Goal: Find contact information: Find contact information

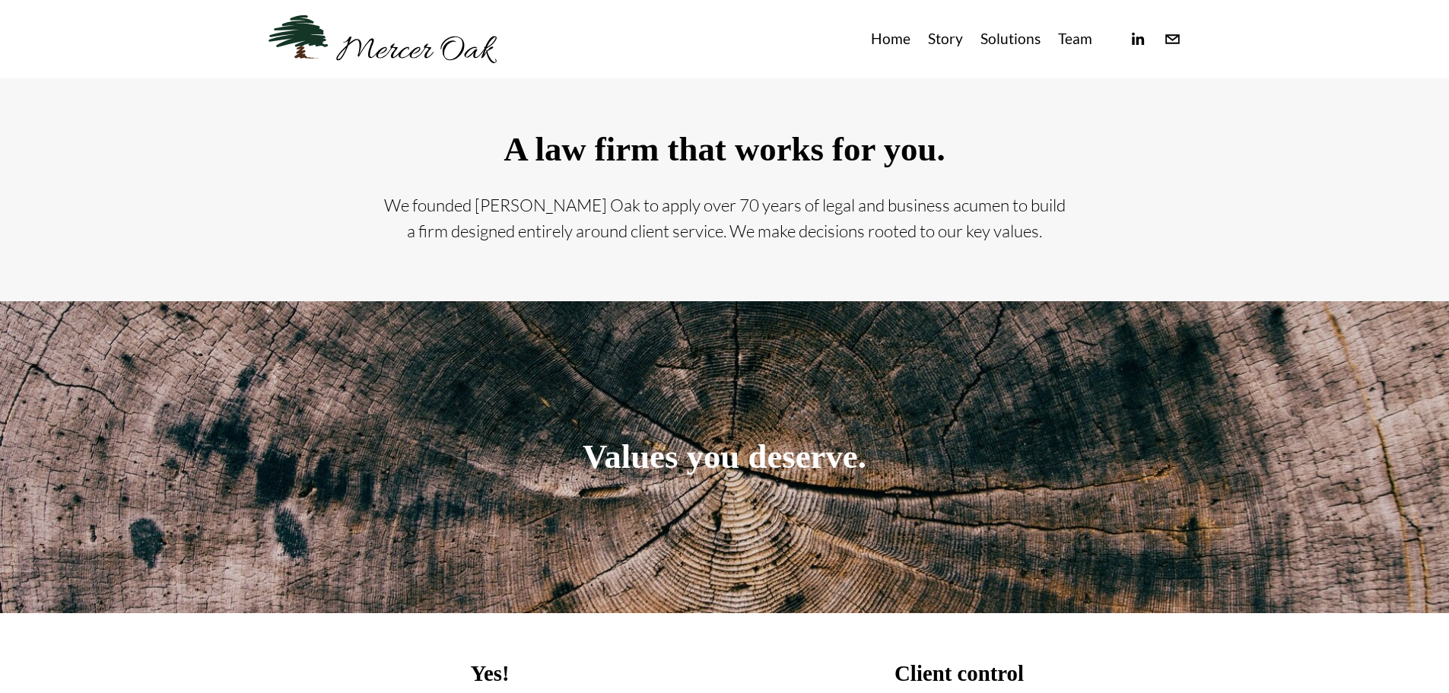
scroll to position [236, 0]
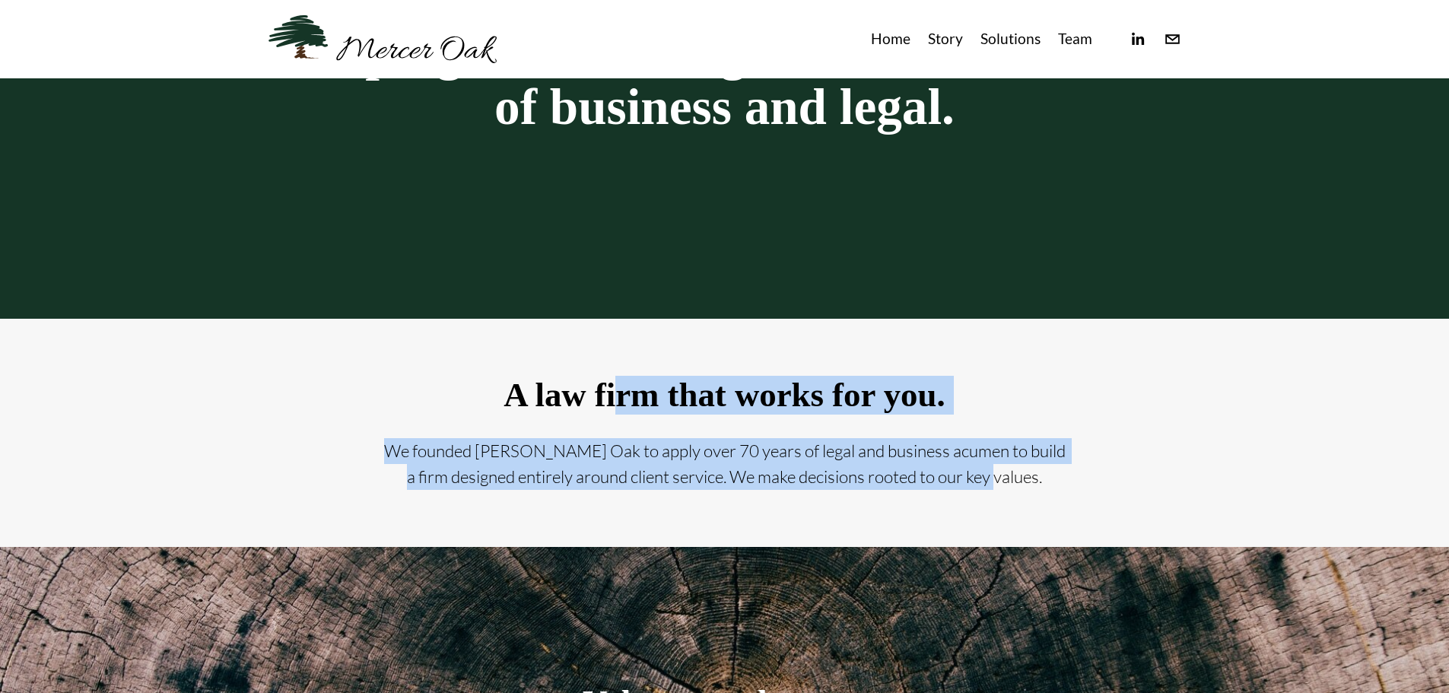
drag, startPoint x: 655, startPoint y: 387, endPoint x: 1086, endPoint y: 493, distance: 444.0
click at [1086, 493] on div "A law firm that works for you. We founded [PERSON_NAME] Oak to apply over 70 ye…" at bounding box center [723, 433] width 999 height 209
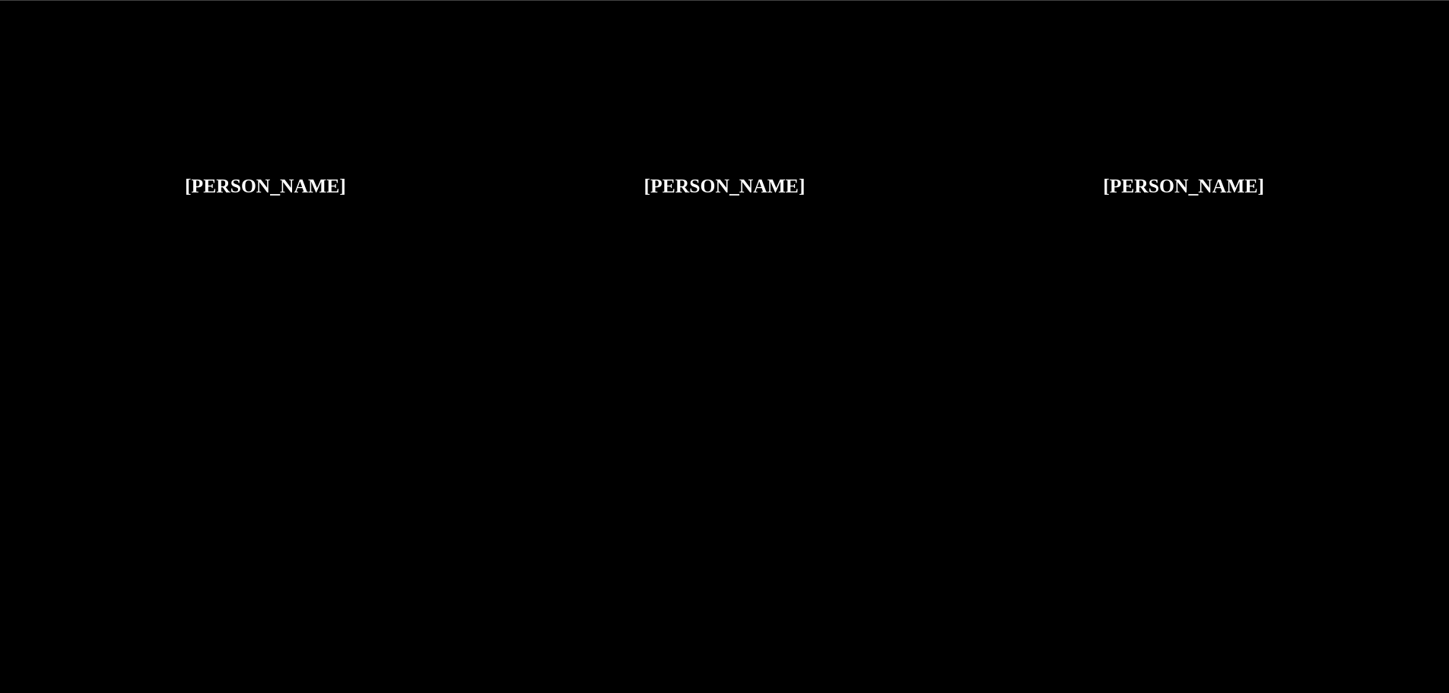
scroll to position [4038, 0]
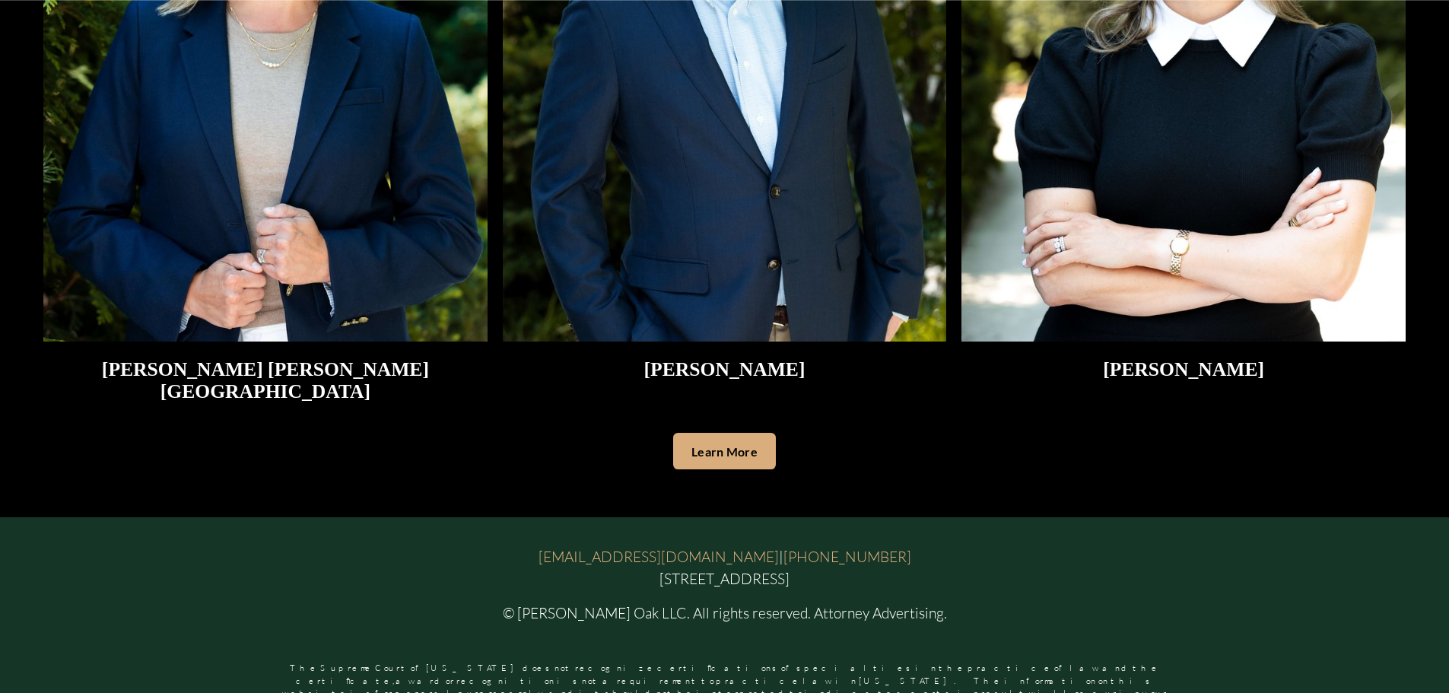
click at [701, 437] on link "Learn More" at bounding box center [724, 451] width 103 height 37
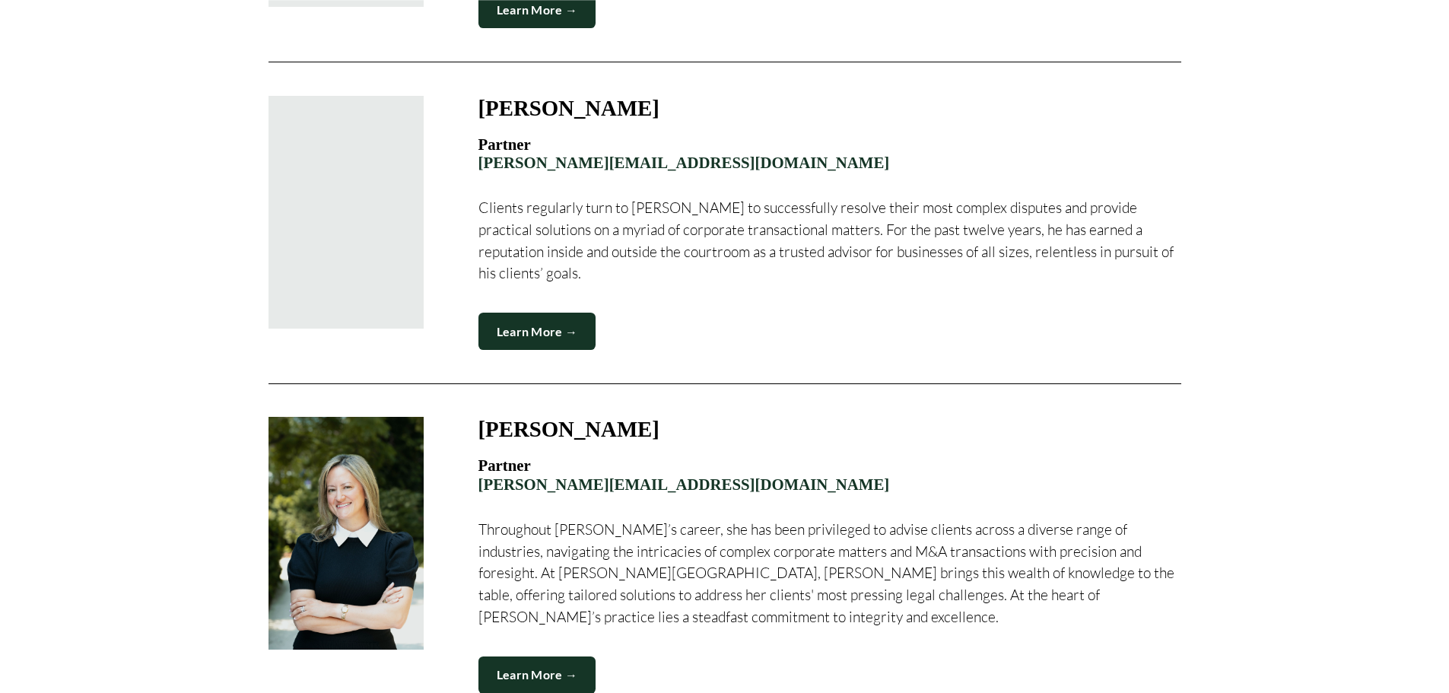
scroll to position [2072, 0]
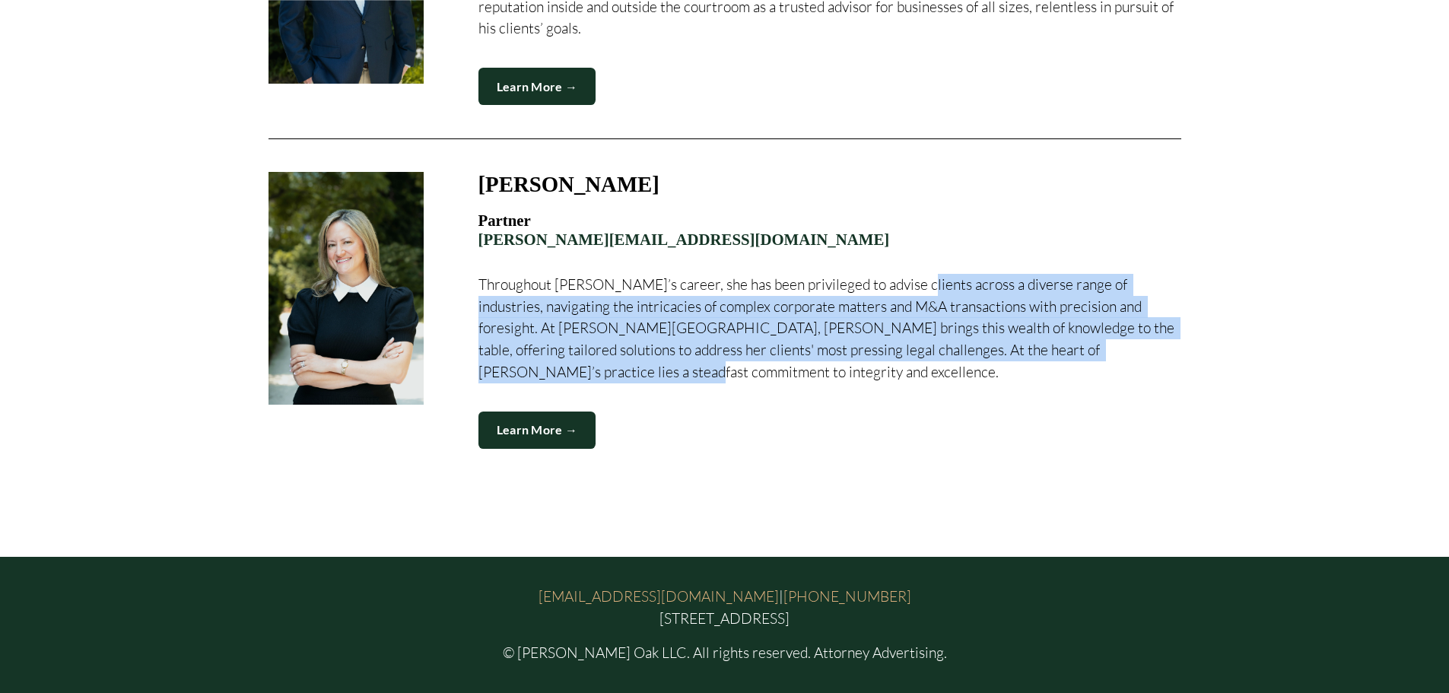
drag, startPoint x: 894, startPoint y: 215, endPoint x: 1118, endPoint y: 306, distance: 241.2
click at [1118, 306] on div "Partner [PERSON_NAME][EMAIL_ADDRESS][DOMAIN_NAME] Throughout [PERSON_NAME]’s ca…" at bounding box center [829, 296] width 703 height 171
click at [1119, 308] on p "Throughout [PERSON_NAME]’s career, she has been privileged to advise clients ac…" at bounding box center [829, 329] width 703 height 110
drag, startPoint x: 1119, startPoint y: 308, endPoint x: 957, endPoint y: 219, distance: 184.8
click at [957, 219] on div "Partner [PERSON_NAME][EMAIL_ADDRESS][DOMAIN_NAME] Throughout [PERSON_NAME]’s ca…" at bounding box center [829, 296] width 703 height 171
